Goal: Task Accomplishment & Management: Use online tool/utility

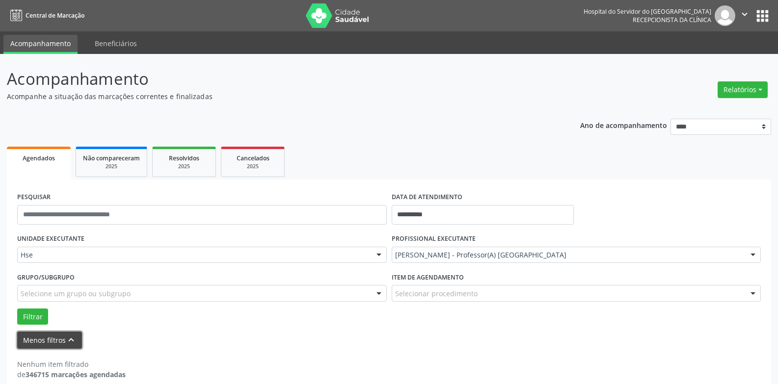
click at [61, 344] on button "Menos filtros keyboard_arrow_up" at bounding box center [49, 340] width 65 height 17
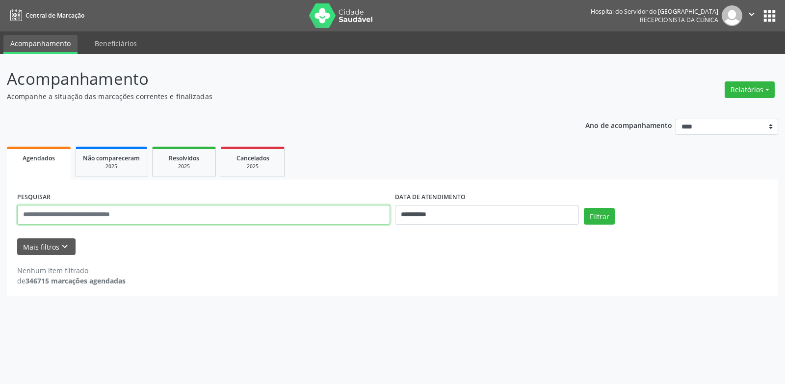
click at [33, 211] on input "text" at bounding box center [203, 215] width 373 height 20
type input "**********"
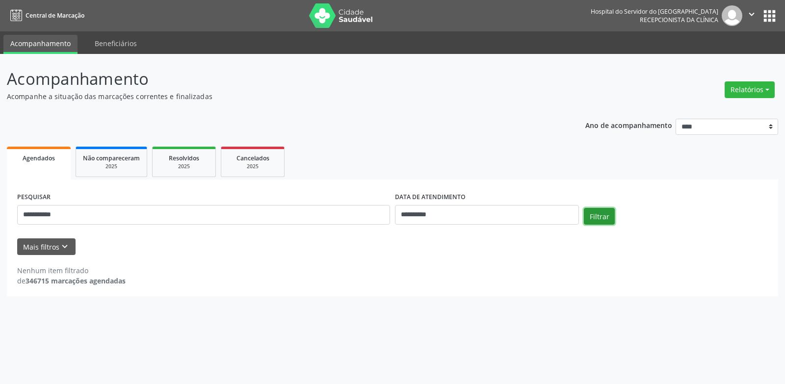
click at [598, 219] on button "Filtrar" at bounding box center [599, 216] width 31 height 17
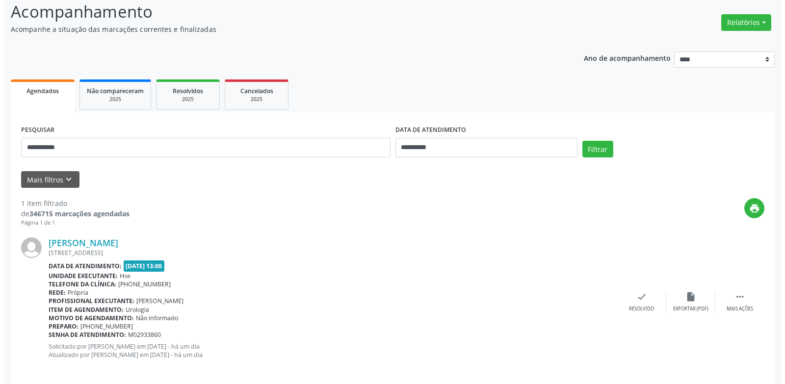
scroll to position [77, 0]
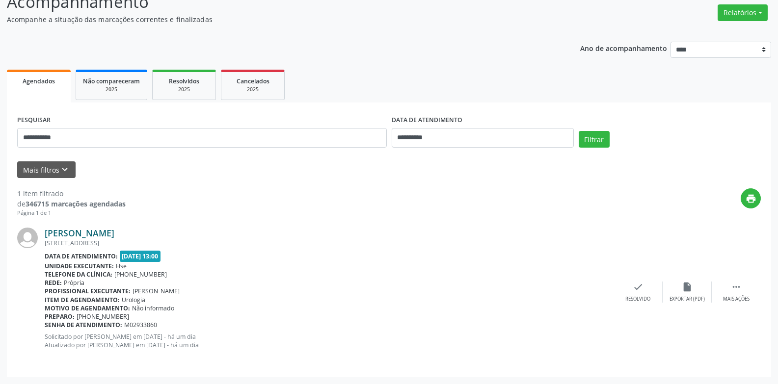
click at [96, 231] on link "[PERSON_NAME]" at bounding box center [80, 233] width 70 height 11
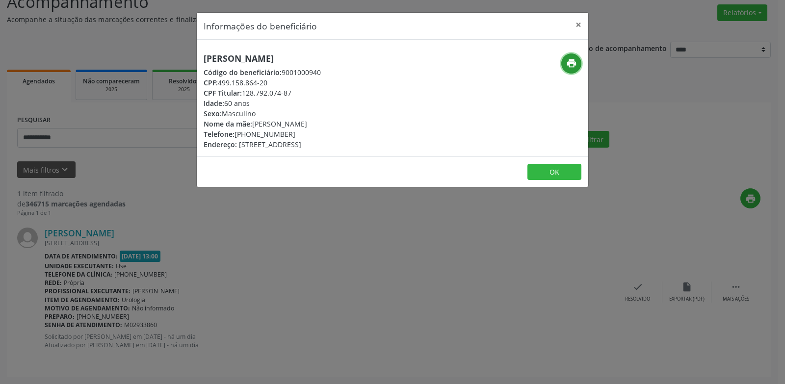
click at [574, 62] on icon "print" at bounding box center [571, 63] width 11 height 11
drag, startPoint x: 582, startPoint y: 23, endPoint x: 730, endPoint y: 6, distance: 149.2
click at [584, 23] on button "×" at bounding box center [579, 25] width 20 height 24
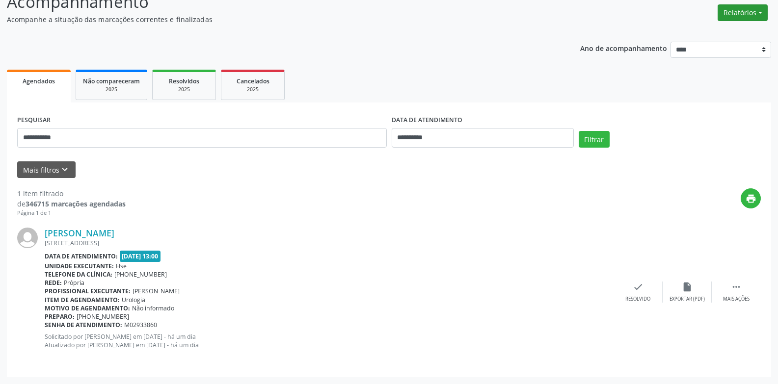
click at [742, 16] on button "Relatórios" at bounding box center [743, 12] width 50 height 17
click at [732, 35] on link "Agendamentos" at bounding box center [716, 34] width 106 height 14
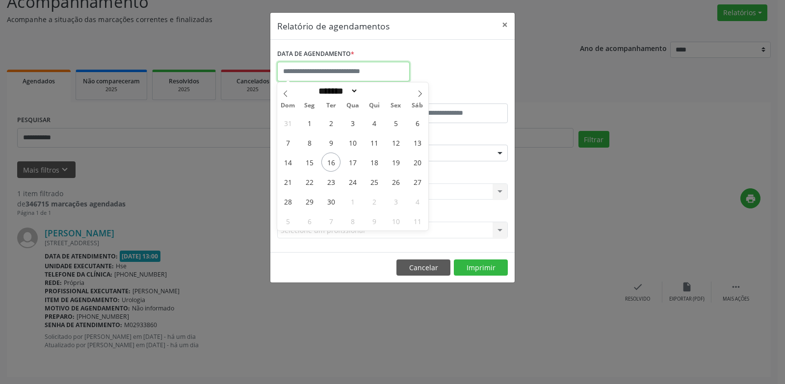
click at [379, 72] on input "text" at bounding box center [343, 72] width 133 height 20
click at [333, 160] on span "16" at bounding box center [331, 162] width 19 height 19
type input "**********"
click at [333, 160] on span "16" at bounding box center [331, 162] width 19 height 19
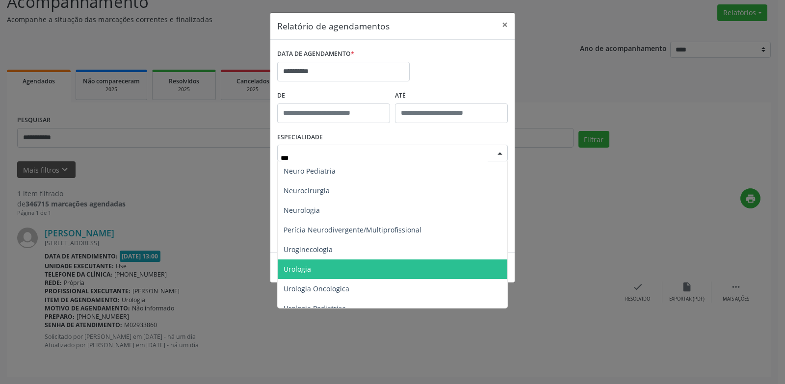
drag, startPoint x: 327, startPoint y: 276, endPoint x: 355, endPoint y: 264, distance: 30.8
click at [327, 276] on span "Urologia" at bounding box center [393, 270] width 230 height 20
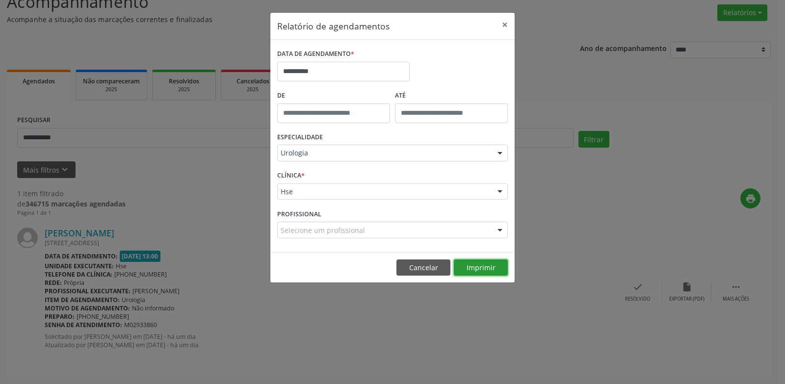
click at [481, 269] on button "Imprimir" at bounding box center [481, 268] width 54 height 17
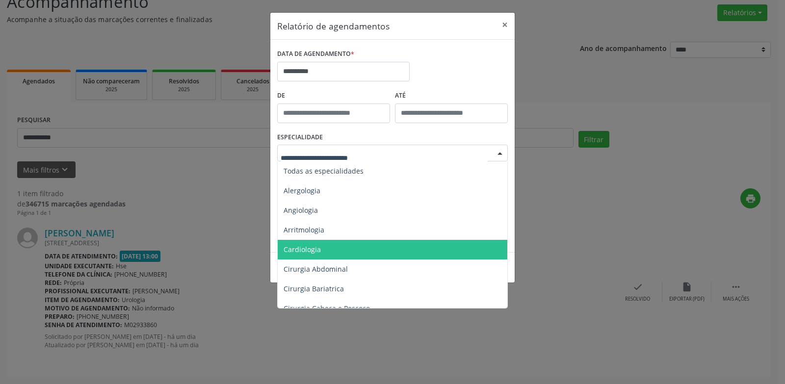
click at [378, 148] on div at bounding box center [392, 153] width 231 height 17
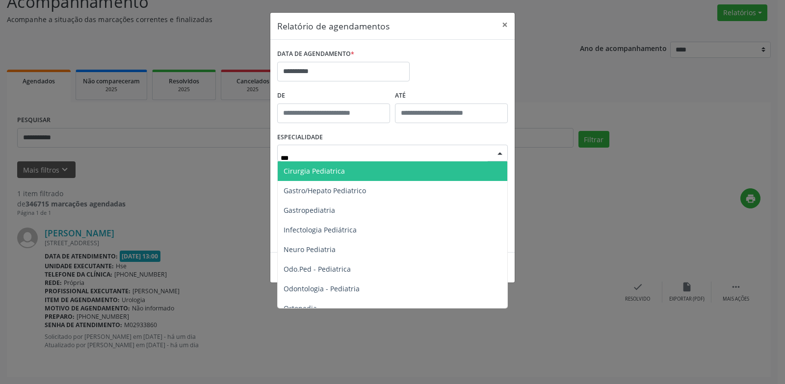
type input "****"
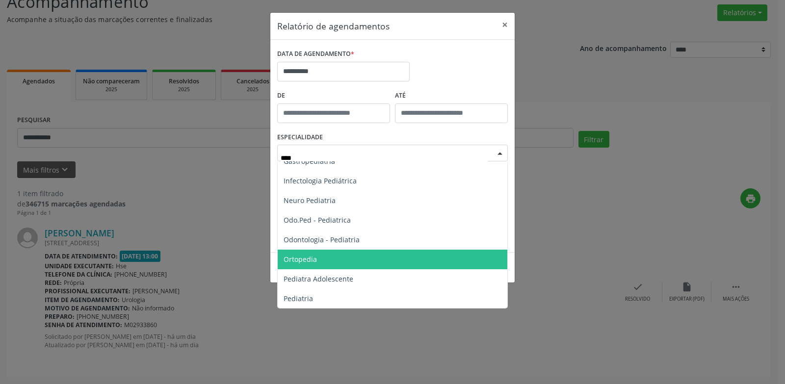
scroll to position [89, 0]
drag, startPoint x: 335, startPoint y: 258, endPoint x: 366, endPoint y: 259, distance: 31.0
click at [335, 258] on span "Pediatria" at bounding box center [393, 259] width 230 height 20
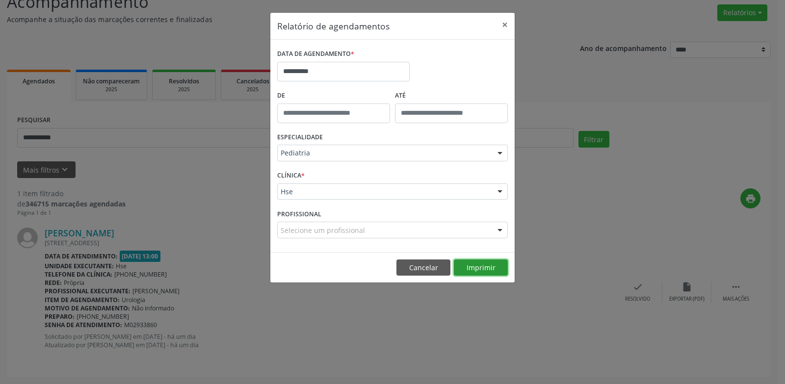
click at [487, 276] on button "Imprimir" at bounding box center [481, 268] width 54 height 17
click at [355, 239] on div "PROFISSIONAL Selecione um profissional Nenhum resultado encontrado para: " " Nã…" at bounding box center [393, 226] width 236 height 38
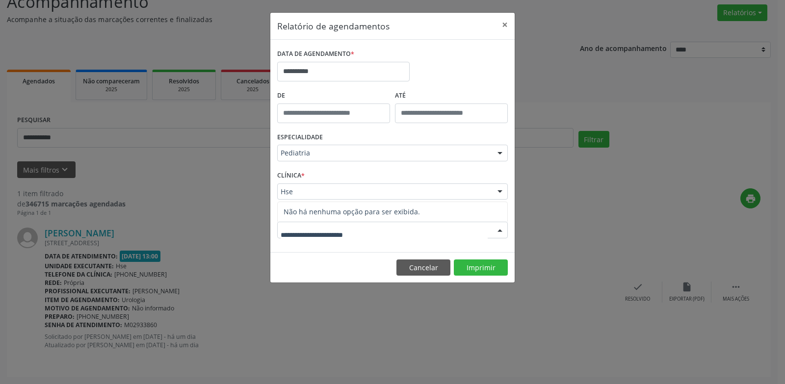
click at [366, 197] on div "Hse" at bounding box center [392, 192] width 231 height 17
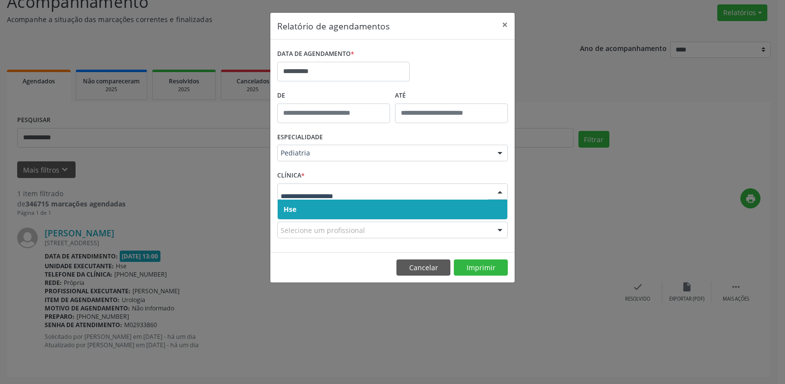
click at [359, 205] on span "Hse" at bounding box center [393, 210] width 230 height 20
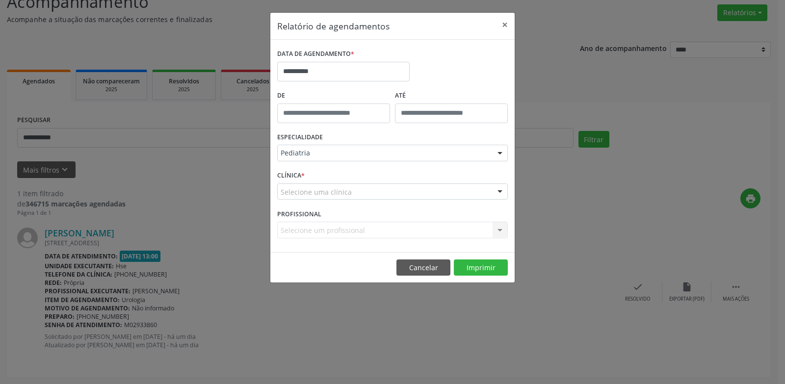
click at [361, 192] on div "Selecione uma clínica" at bounding box center [392, 192] width 231 height 17
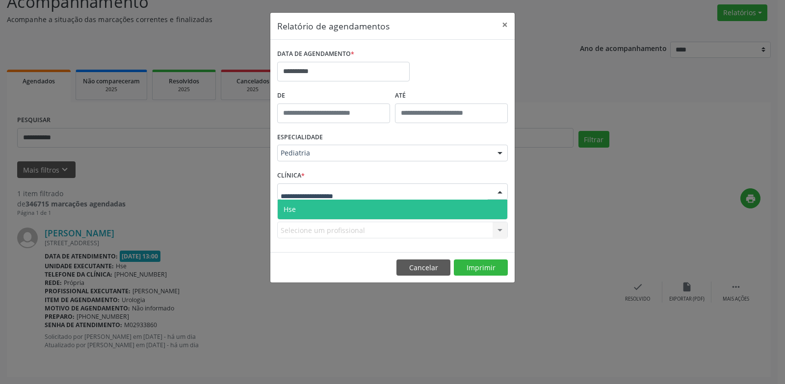
click at [358, 215] on span "Hse" at bounding box center [393, 210] width 230 height 20
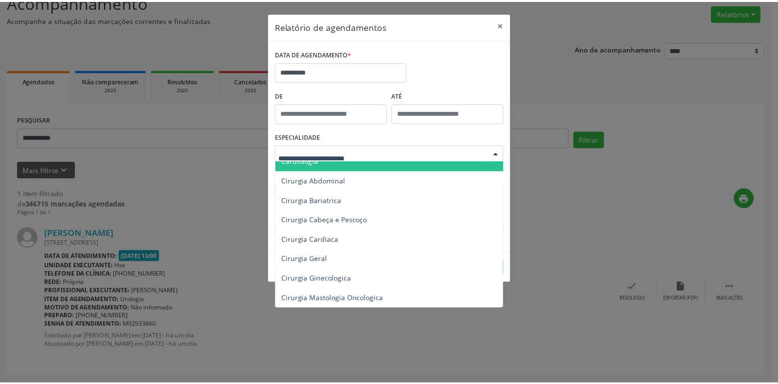
scroll to position [0, 0]
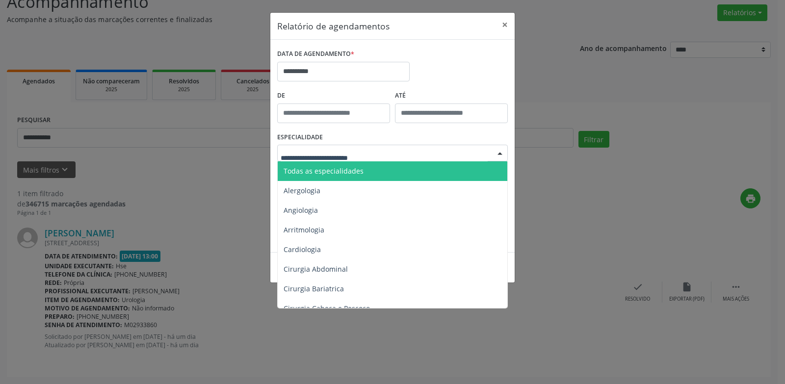
click at [371, 170] on span "Todas as especialidades" at bounding box center [393, 172] width 231 height 20
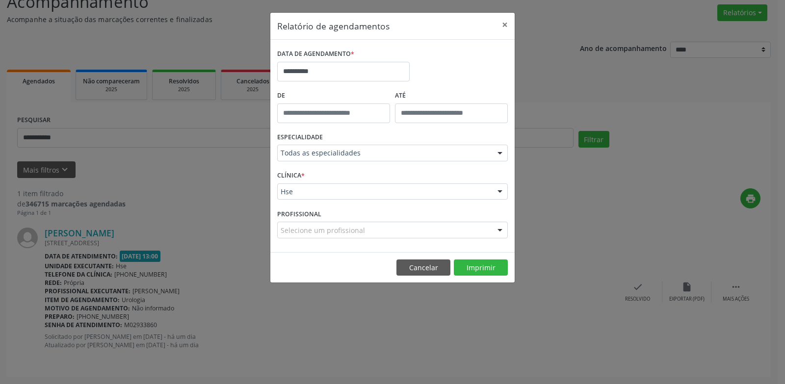
click at [407, 238] on div "Selecione um profissional" at bounding box center [392, 230] width 231 height 17
type input "**"
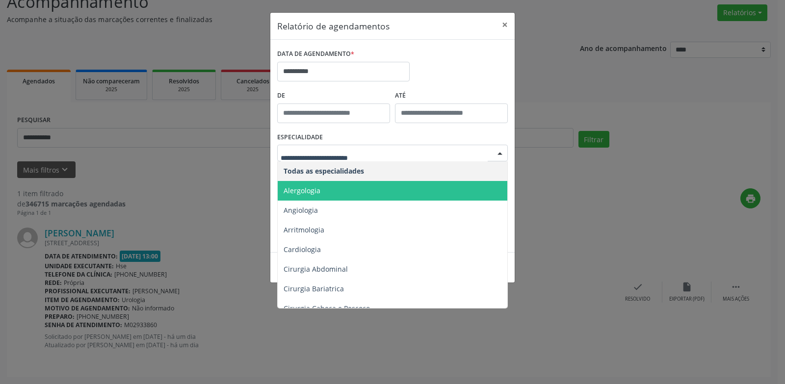
drag, startPoint x: 373, startPoint y: 155, endPoint x: 308, endPoint y: 144, distance: 65.8
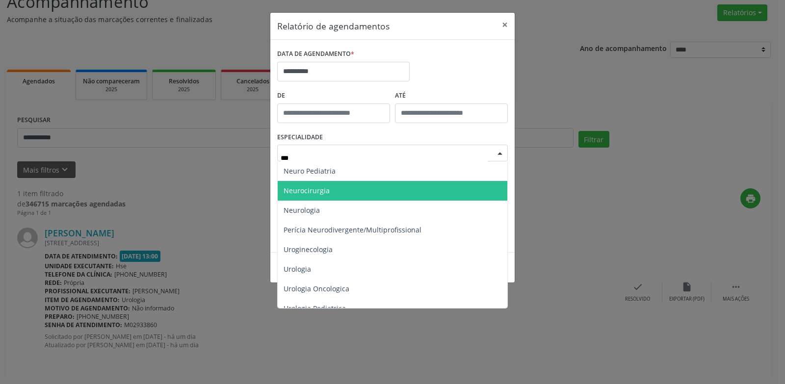
type input "****"
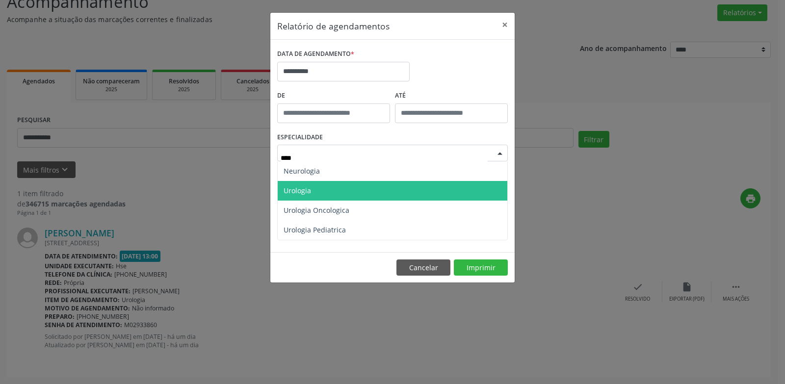
click at [338, 189] on span "Urologia" at bounding box center [393, 191] width 230 height 20
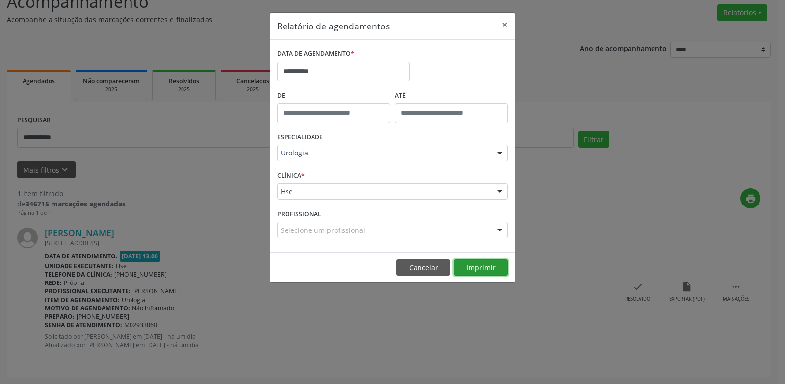
click at [467, 267] on button "Imprimir" at bounding box center [481, 268] width 54 height 17
click at [339, 79] on body "**********" at bounding box center [392, 115] width 785 height 384
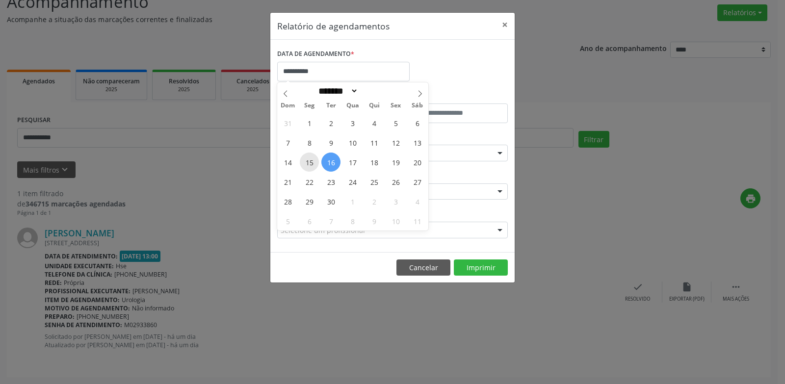
click at [311, 171] on span "15" at bounding box center [309, 162] width 19 height 19
type input "**********"
click at [391, 163] on span "19" at bounding box center [395, 162] width 19 height 19
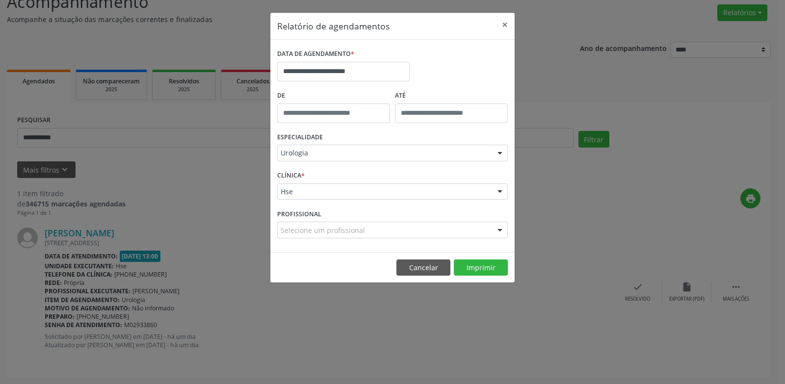
click at [382, 228] on div "Selecione um profissional" at bounding box center [392, 230] width 231 height 17
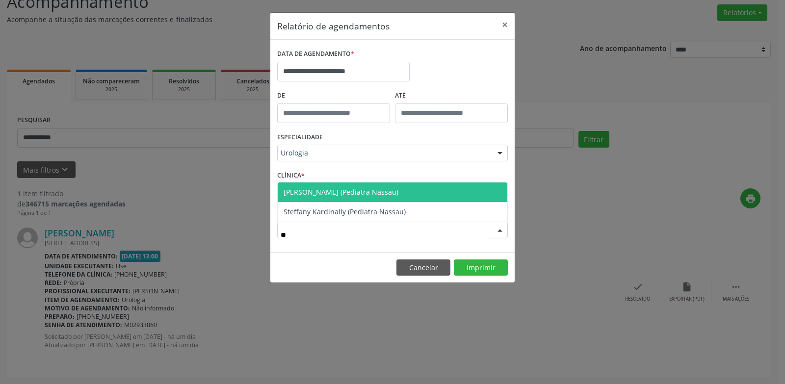
type input "*"
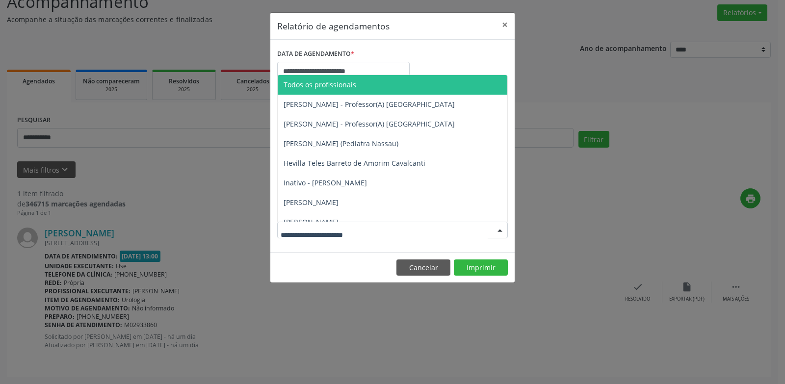
drag, startPoint x: 363, startPoint y: 267, endPoint x: 376, endPoint y: 263, distance: 13.2
click at [363, 267] on footer "Cancelar Imprimir" at bounding box center [392, 267] width 244 height 31
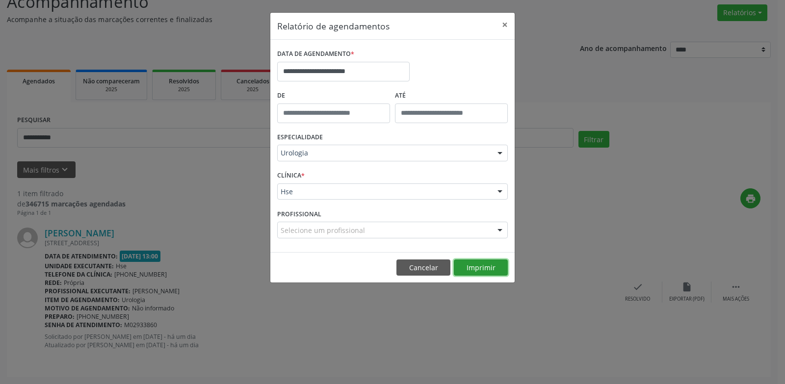
click at [483, 271] on button "Imprimir" at bounding box center [481, 268] width 54 height 17
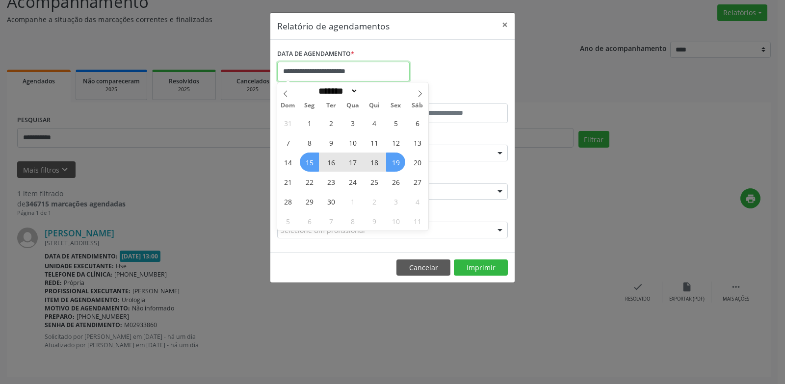
click at [353, 70] on input "**********" at bounding box center [343, 72] width 133 height 20
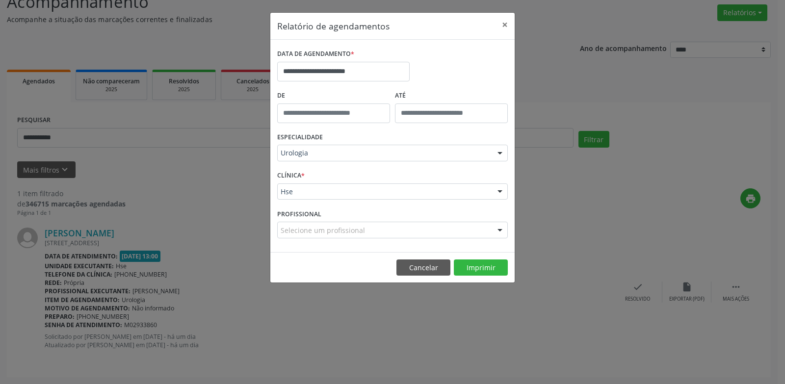
click at [437, 61] on div "**********" at bounding box center [393, 68] width 236 height 42
click at [498, 26] on button "×" at bounding box center [505, 25] width 20 height 24
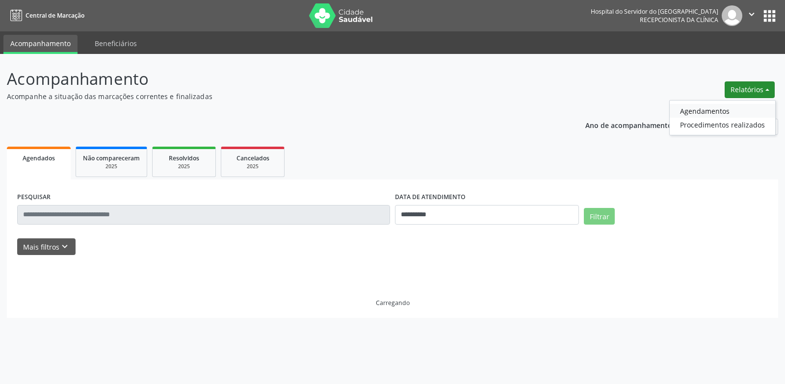
click at [743, 113] on link "Agendamentos" at bounding box center [723, 111] width 106 height 14
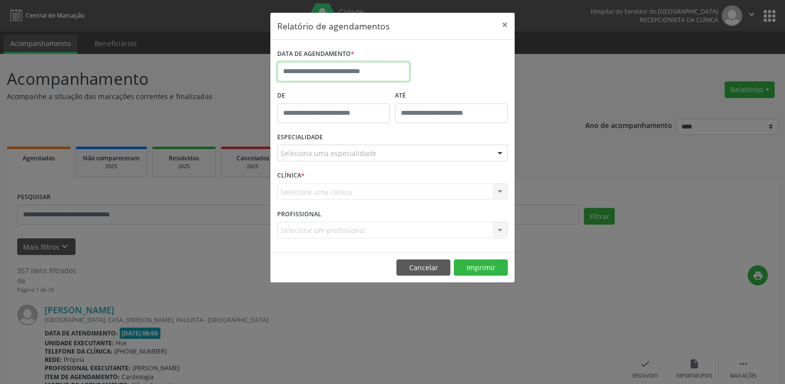
click at [340, 68] on input "text" at bounding box center [343, 72] width 133 height 20
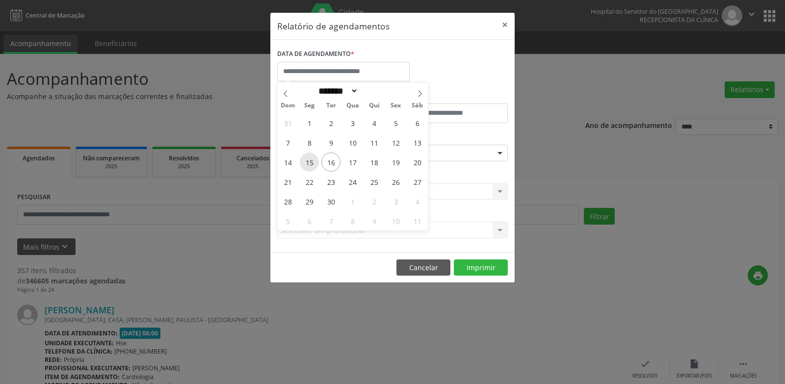
click at [307, 167] on span "15" at bounding box center [309, 162] width 19 height 19
type input "**********"
click at [404, 161] on span "19" at bounding box center [395, 162] width 19 height 19
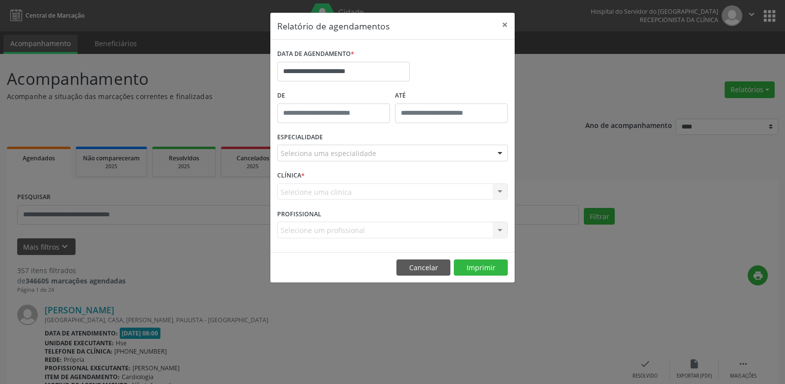
click at [402, 149] on div "Seleciona uma especialidade" at bounding box center [392, 153] width 231 height 17
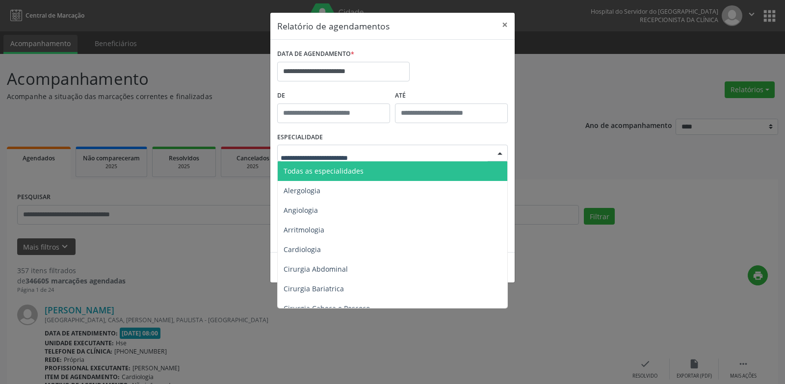
click at [399, 162] on span "Todas as especialidades" at bounding box center [393, 172] width 231 height 20
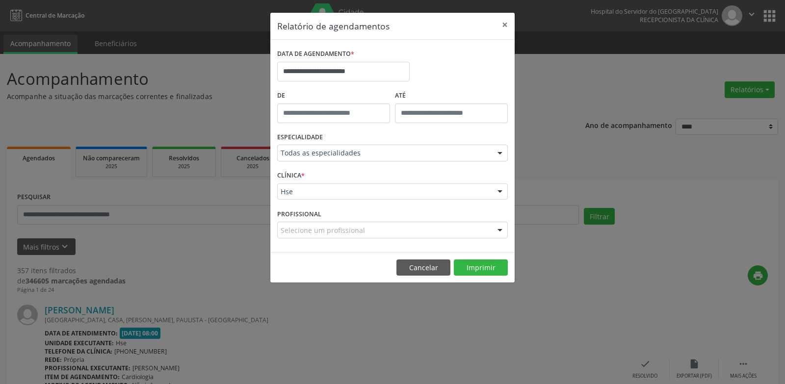
click at [409, 234] on div "Selecione um profissional" at bounding box center [392, 230] width 231 height 17
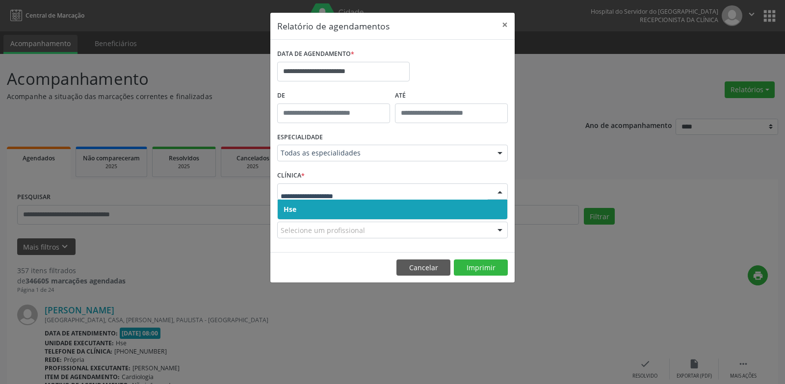
drag, startPoint x: 389, startPoint y: 191, endPoint x: 389, endPoint y: 198, distance: 7.4
click at [389, 202] on span "Hse" at bounding box center [393, 210] width 230 height 20
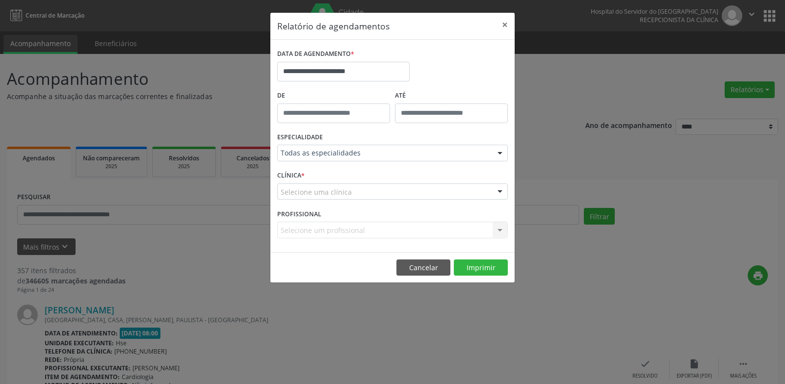
click at [386, 193] on div "Selecione uma clínica" at bounding box center [392, 192] width 231 height 17
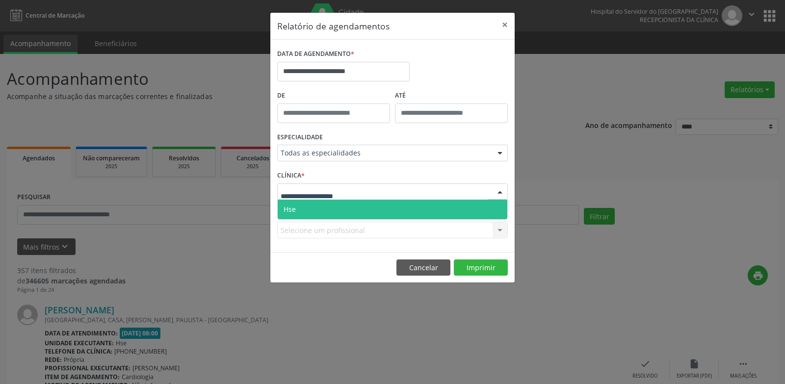
click at [385, 206] on span "Hse" at bounding box center [393, 210] width 230 height 20
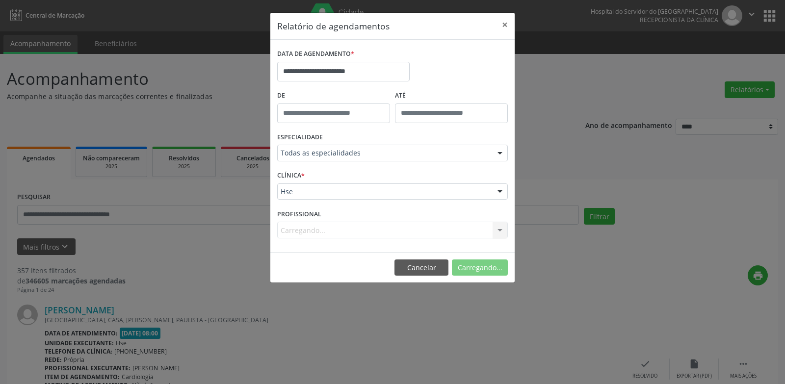
click at [368, 232] on div "Carregando... Nenhum resultado encontrado para: " " Não há nenhuma opção para s…" at bounding box center [392, 230] width 231 height 17
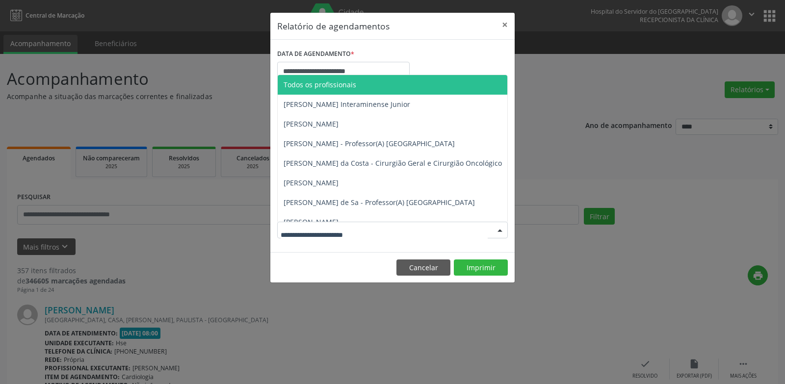
click at [368, 232] on div at bounding box center [392, 230] width 231 height 17
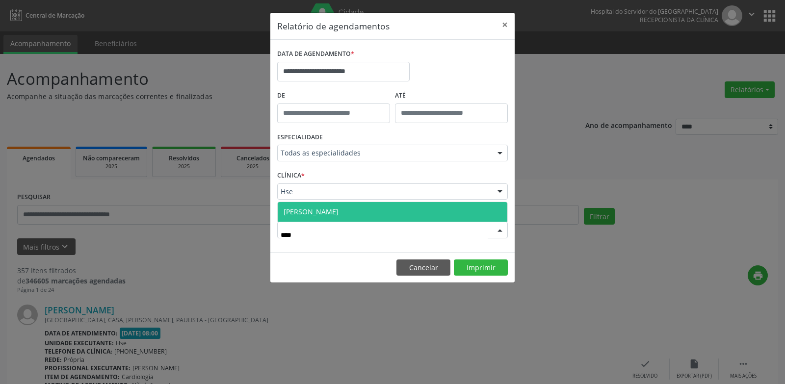
type input "*****"
click at [363, 215] on span "[PERSON_NAME]" at bounding box center [393, 212] width 230 height 20
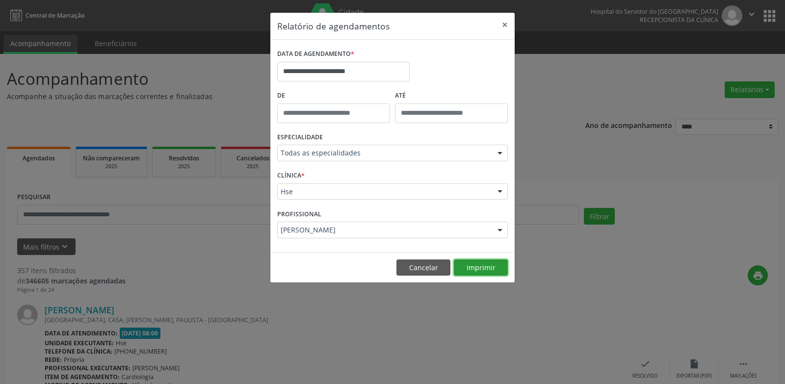
click at [469, 260] on button "Imprimir" at bounding box center [481, 268] width 54 height 17
drag, startPoint x: 321, startPoint y: 73, endPoint x: 327, endPoint y: 89, distance: 17.6
click at [321, 73] on input "**********" at bounding box center [343, 72] width 133 height 20
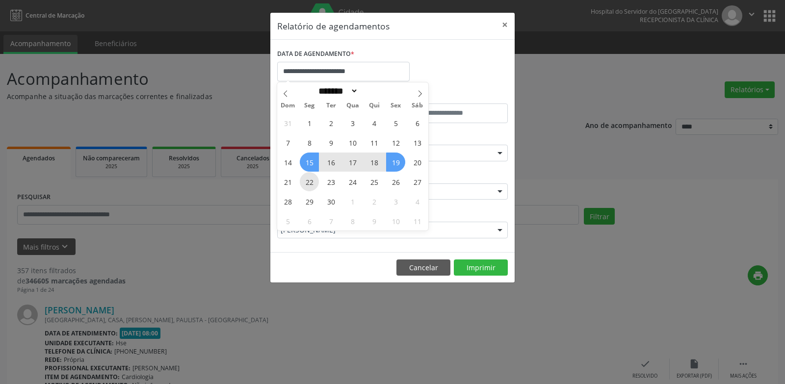
click at [311, 177] on span "22" at bounding box center [309, 181] width 19 height 19
type input "**********"
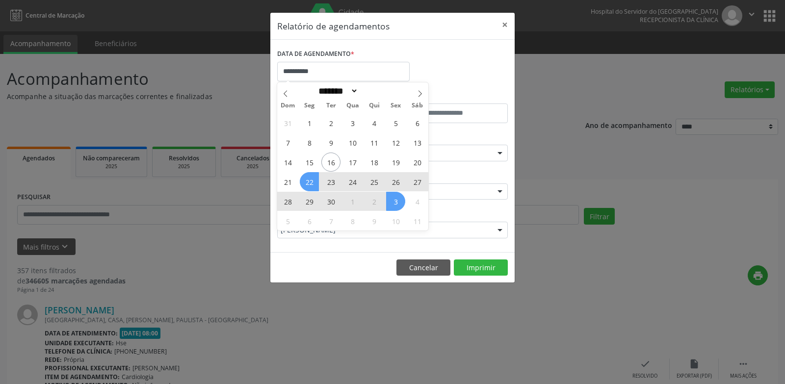
drag, startPoint x: 397, startPoint y: 196, endPoint x: 411, endPoint y: 214, distance: 23.0
click at [397, 196] on span "3" at bounding box center [395, 201] width 19 height 19
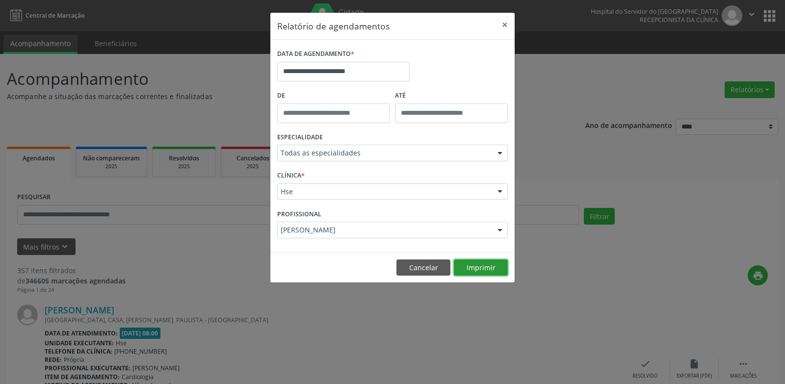
click at [471, 273] on button "Imprimir" at bounding box center [481, 268] width 54 height 17
